Goal: Transaction & Acquisition: Purchase product/service

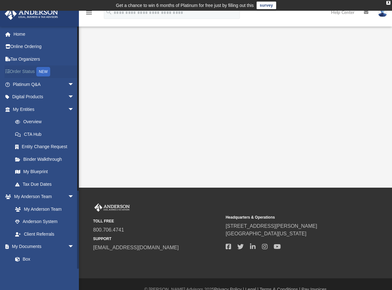
click at [29, 73] on link "Order Status NEW" at bounding box center [43, 71] width 79 height 13
click at [48, 99] on link "Digital Products arrow_drop_down" at bounding box center [43, 97] width 79 height 13
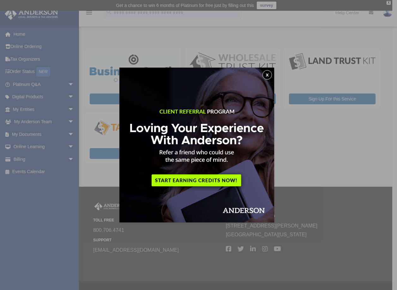
click at [270, 75] on button "x" at bounding box center [267, 74] width 9 height 9
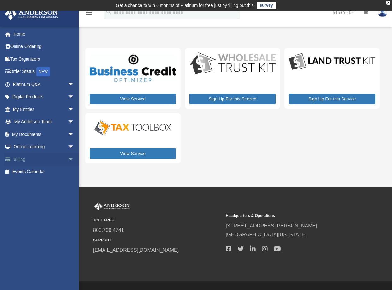
click at [68, 159] on span "arrow_drop_down" at bounding box center [74, 159] width 13 height 13
click at [44, 176] on link "$ Open Invoices" at bounding box center [46, 172] width 75 height 13
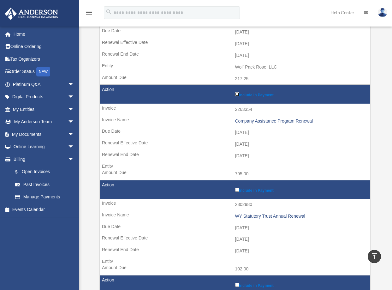
scroll to position [282, 0]
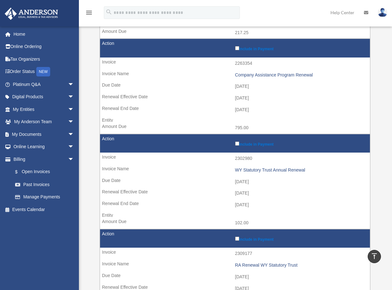
click at [239, 146] on label "Include in Payment" at bounding box center [301, 143] width 132 height 6
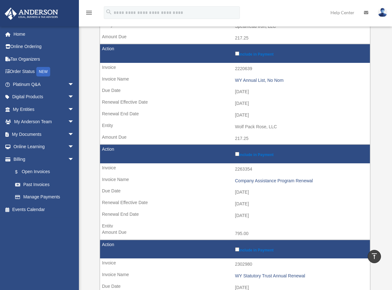
scroll to position [19, 0]
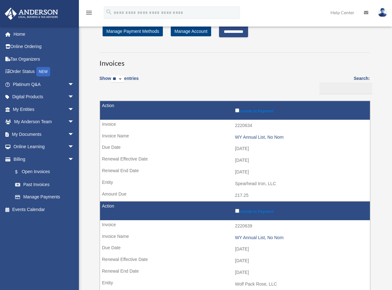
click at [235, 32] on input "**********" at bounding box center [233, 31] width 29 height 11
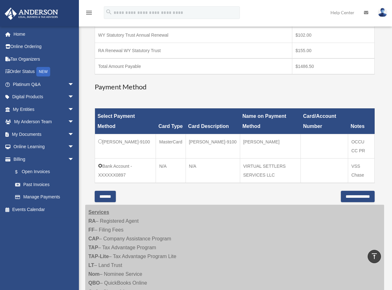
scroll to position [174, 0]
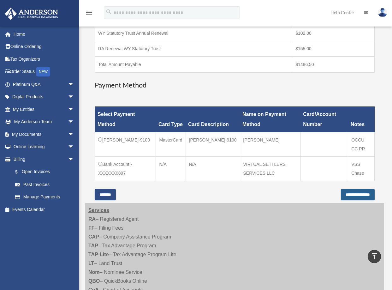
click at [351, 193] on input "**********" at bounding box center [358, 194] width 34 height 11
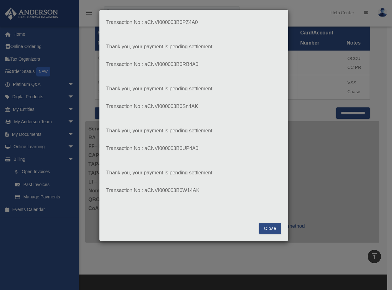
scroll to position [275, 0]
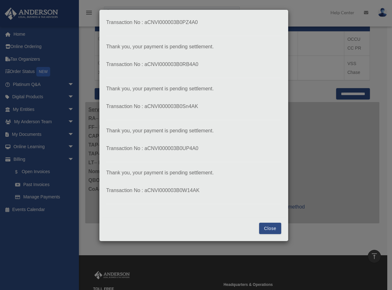
click at [268, 232] on button "Close" at bounding box center [270, 228] width 22 height 11
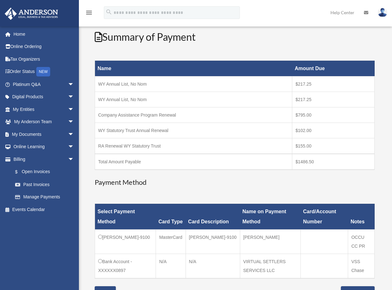
scroll to position [76, 0]
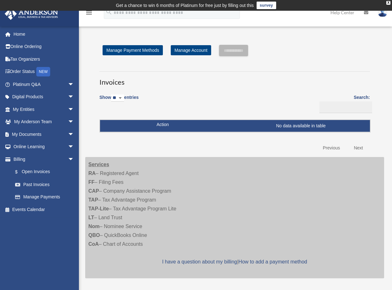
click at [384, 16] on img at bounding box center [382, 12] width 9 height 9
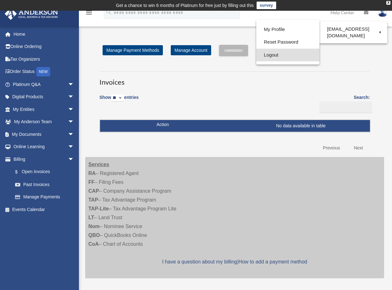
click at [270, 58] on link "Logout" at bounding box center [288, 55] width 63 height 13
